Goal: Information Seeking & Learning: Learn about a topic

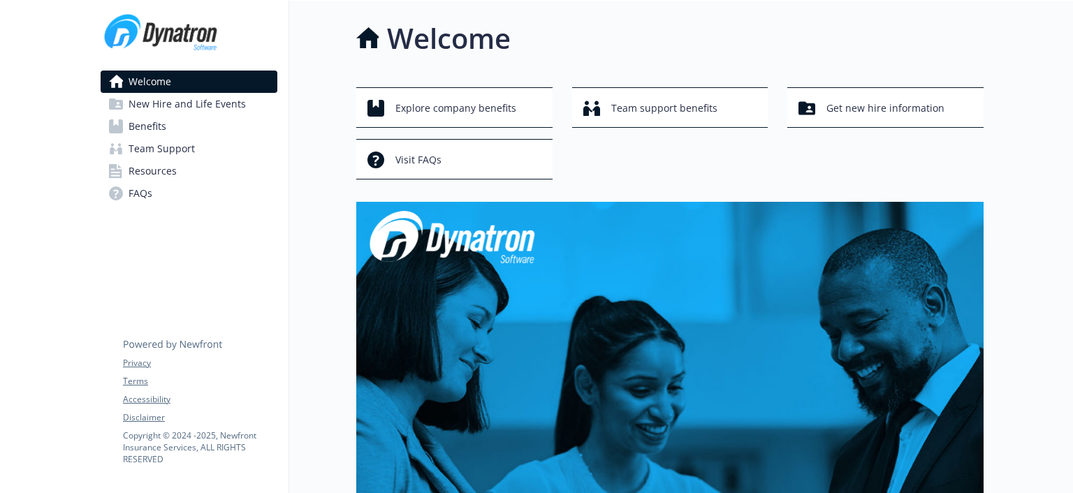
click at [193, 128] on link "Benefits" at bounding box center [189, 126] width 177 height 22
